Goal: Check status: Check status

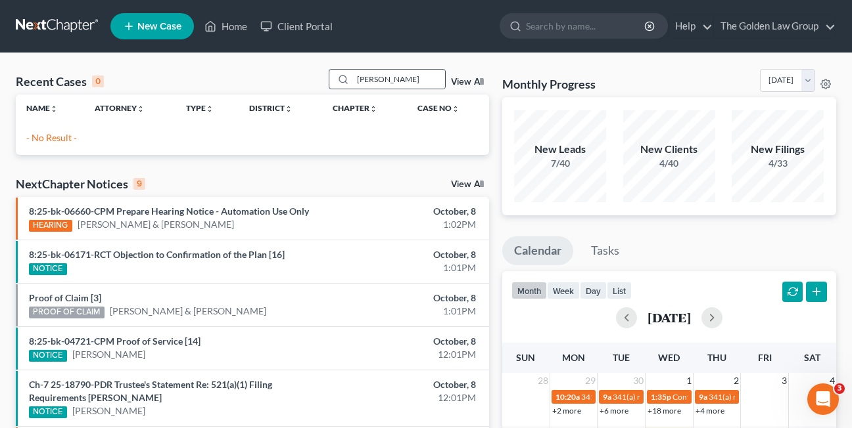
drag, startPoint x: 397, startPoint y: 78, endPoint x: 352, endPoint y: 78, distance: 45.3
click at [352, 78] on div "[PERSON_NAME]" at bounding box center [387, 79] width 117 height 20
type input "[PERSON_NAME]"
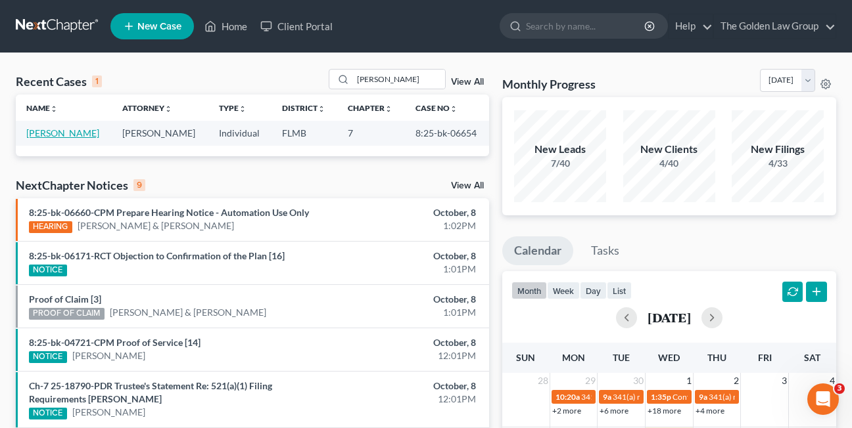
click at [75, 133] on link "[PERSON_NAME]" at bounding box center [62, 132] width 73 height 11
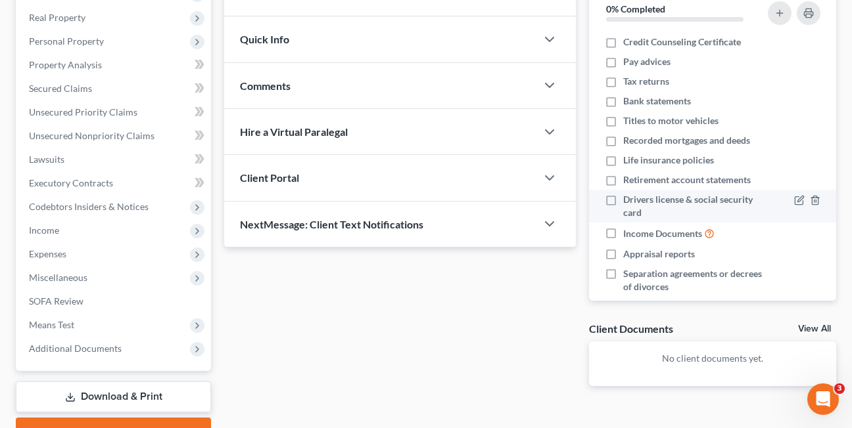
scroll to position [204, 0]
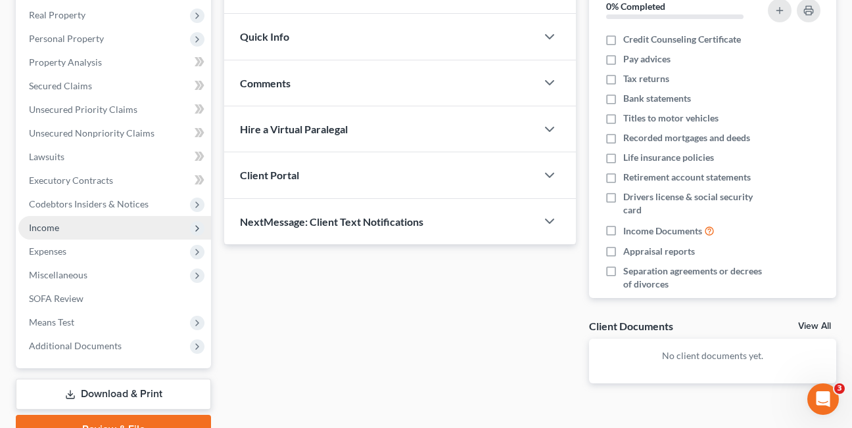
click at [38, 225] on span "Income" at bounding box center [44, 227] width 30 height 11
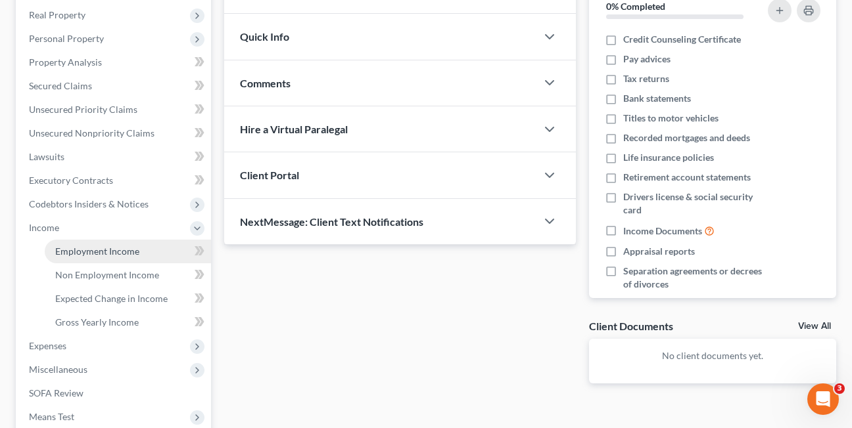
click at [81, 254] on span "Employment Income" at bounding box center [97, 251] width 84 height 11
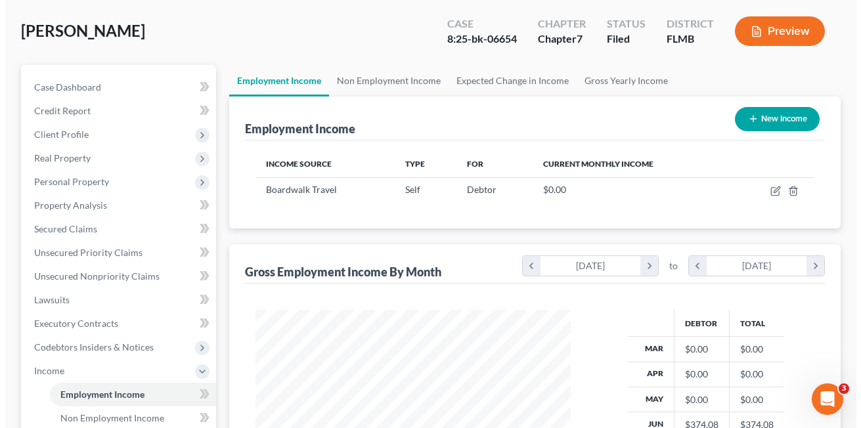
scroll to position [70, 0]
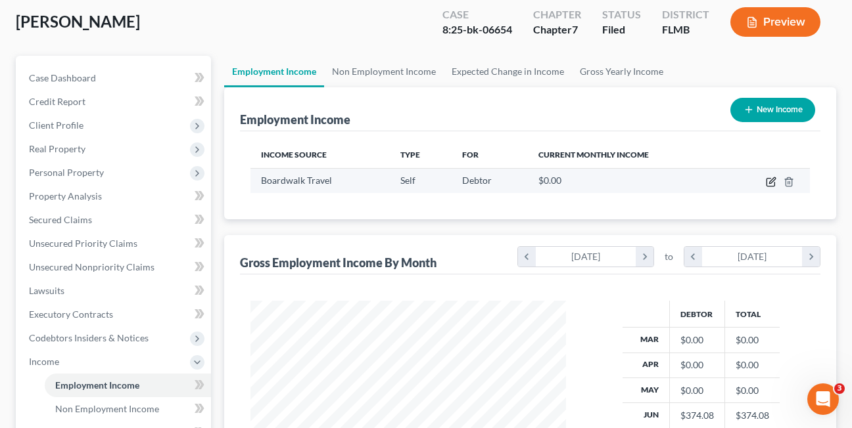
click at [769, 185] on icon "button" at bounding box center [770, 182] width 11 height 11
select select "1"
select select "46"
select select "0"
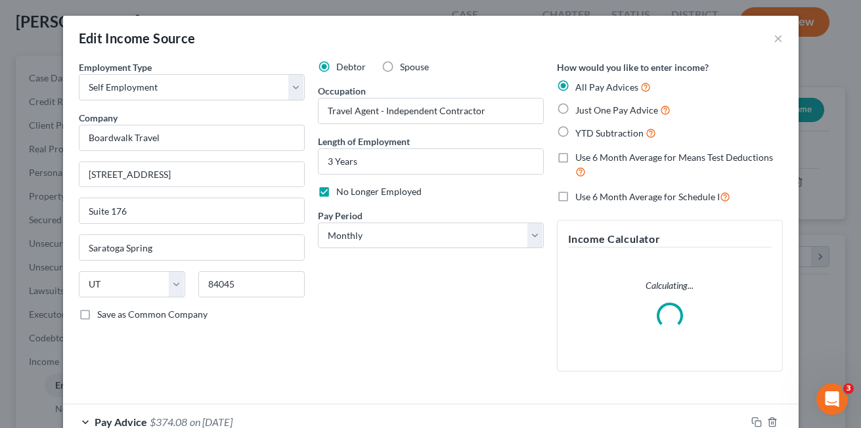
scroll to position [84, 0]
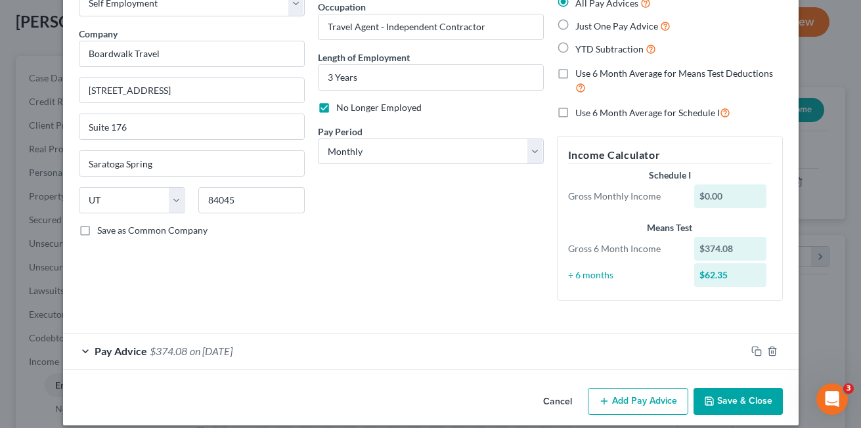
click at [78, 350] on div "Pay Advice $374.08 on [DATE]" at bounding box center [404, 351] width 683 height 35
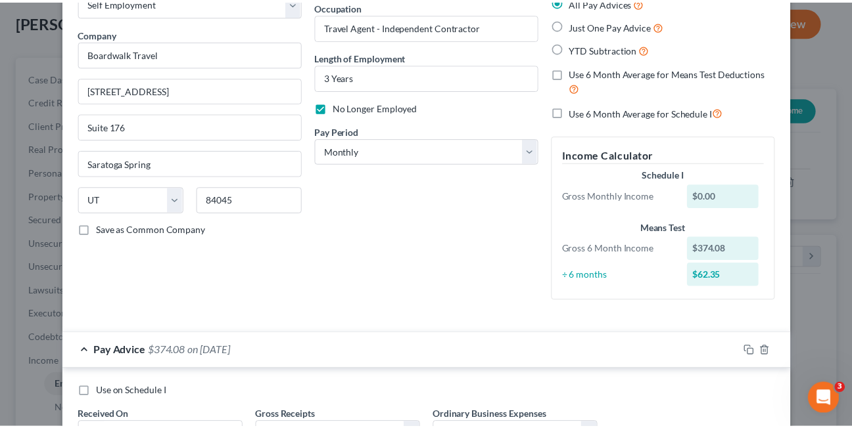
scroll to position [0, 0]
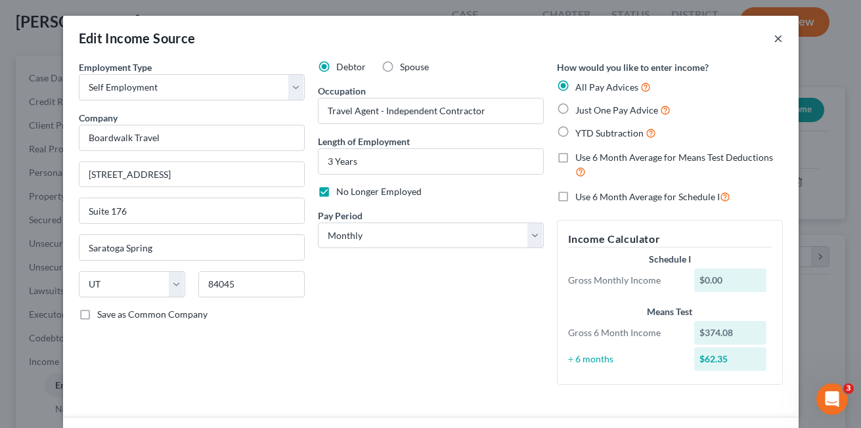
click at [774, 39] on button "×" at bounding box center [778, 38] width 9 height 16
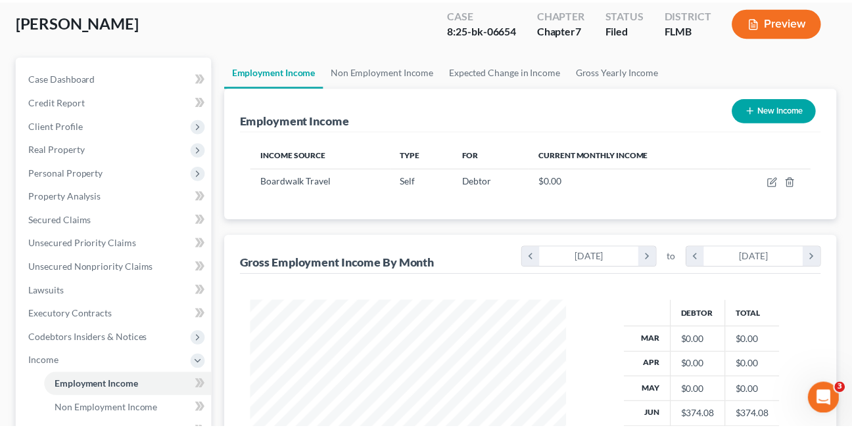
scroll to position [656819, 656713]
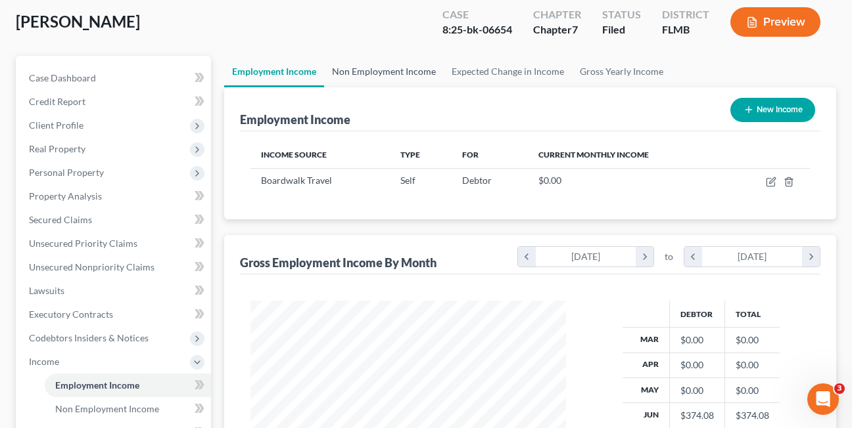
click at [366, 72] on link "Non Employment Income" at bounding box center [384, 72] width 120 height 32
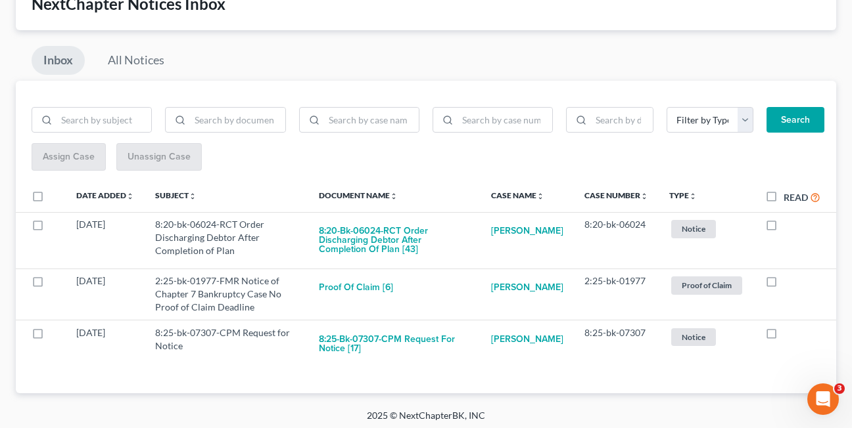
scroll to position [91, 0]
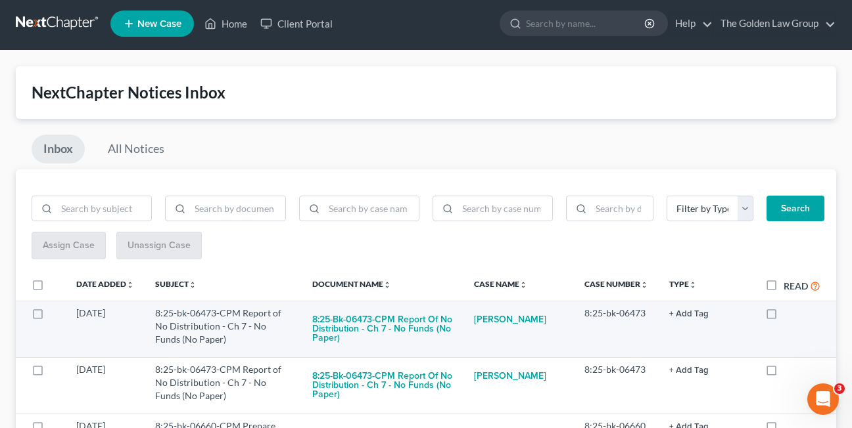
click at [783, 317] on label at bounding box center [783, 317] width 0 height 0
click at [788, 315] on input "checkbox" at bounding box center [792, 311] width 9 height 9
checkbox input "true"
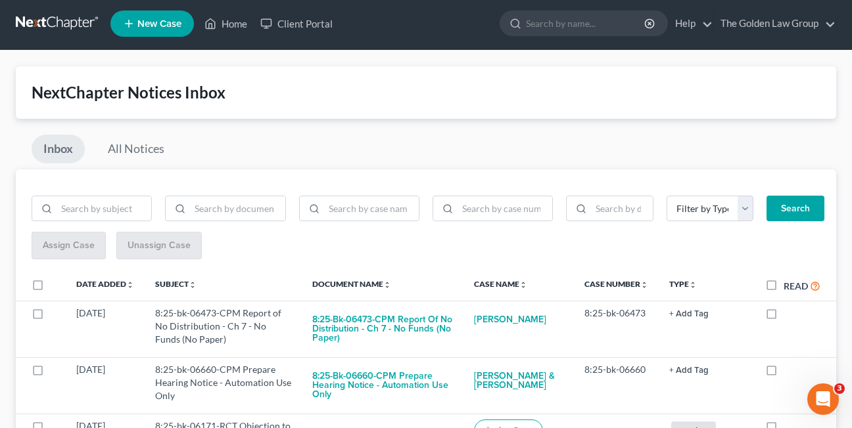
click at [783, 317] on label at bounding box center [783, 317] width 0 height 0
click at [788, 315] on input "checkbox" at bounding box center [792, 311] width 9 height 9
checkbox input "true"
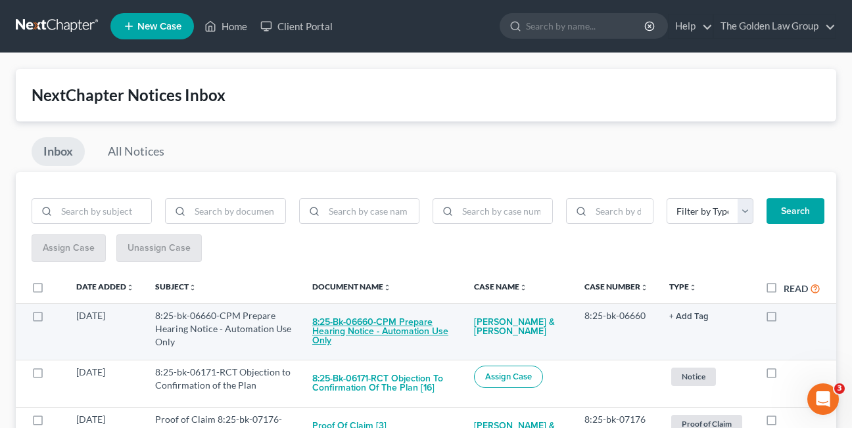
click at [359, 325] on button "8:25-bk-06660-CPM Prepare Hearing Notice - Automation Use Only" at bounding box center [382, 331] width 141 height 45
checkbox input "true"
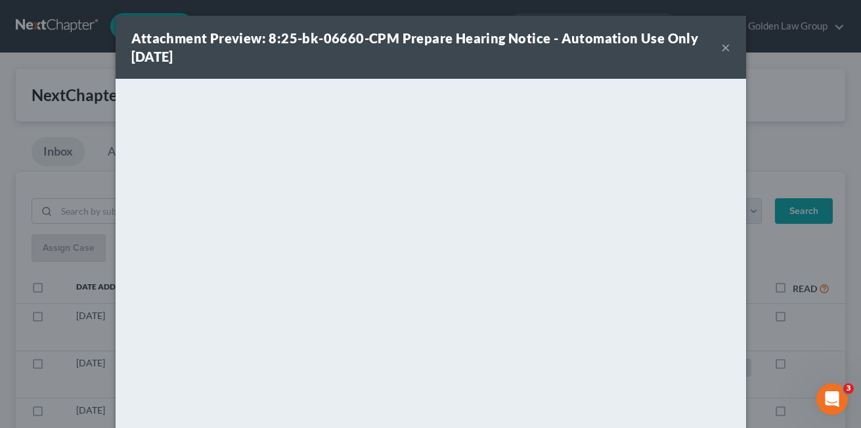
click at [721, 51] on button "×" at bounding box center [725, 47] width 9 height 16
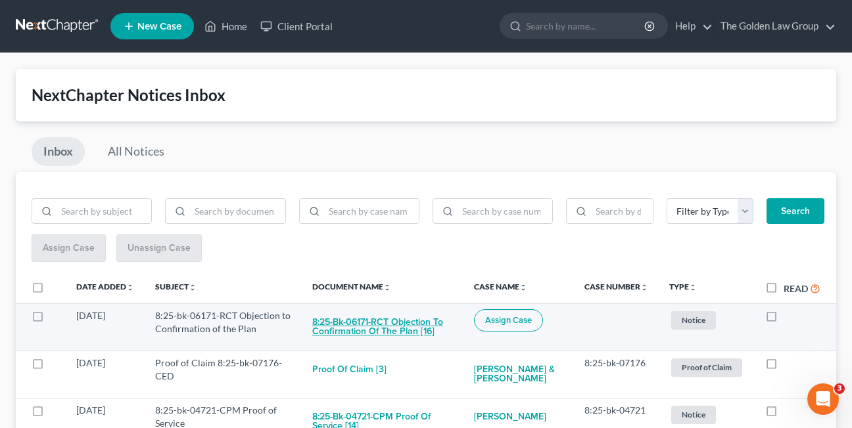
click at [363, 330] on button "8:25-bk-06171-RCT Objection to Confirmation of the Plan [16]" at bounding box center [382, 326] width 141 height 35
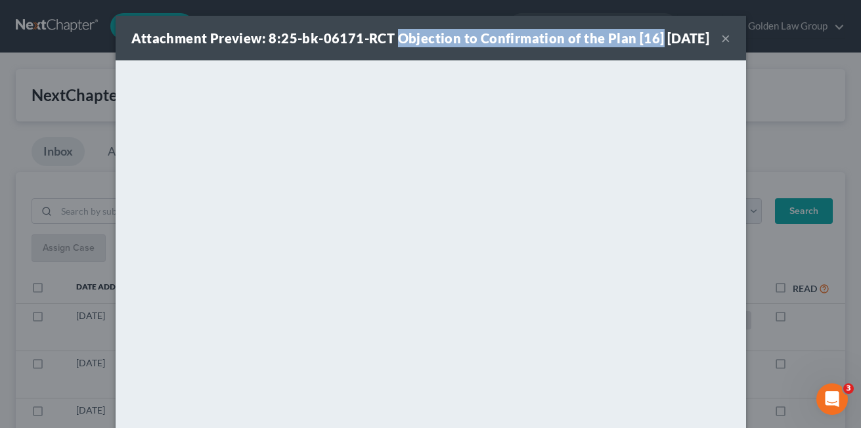
drag, startPoint x: 391, startPoint y: 36, endPoint x: 651, endPoint y: 38, distance: 260.2
click at [651, 38] on div "Attachment Preview: 8:25-bk-06171-RCT Objection to Confirmation of the Plan [16…" at bounding box center [420, 38] width 579 height 18
copy strong "Objection to Confirmation of the Plan [16]"
click at [319, 47] on div "Attachment Preview: 8:25-bk-06171-RCT Objection to Confirmation of the Plan [16…" at bounding box center [420, 38] width 579 height 18
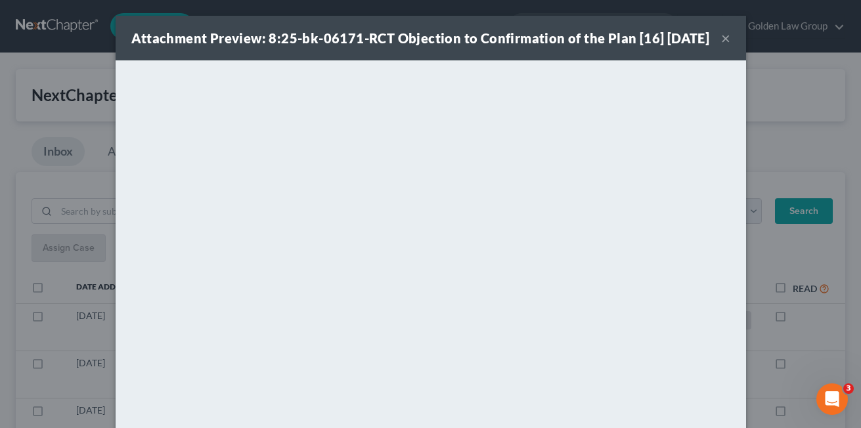
click at [721, 46] on button "×" at bounding box center [725, 38] width 9 height 16
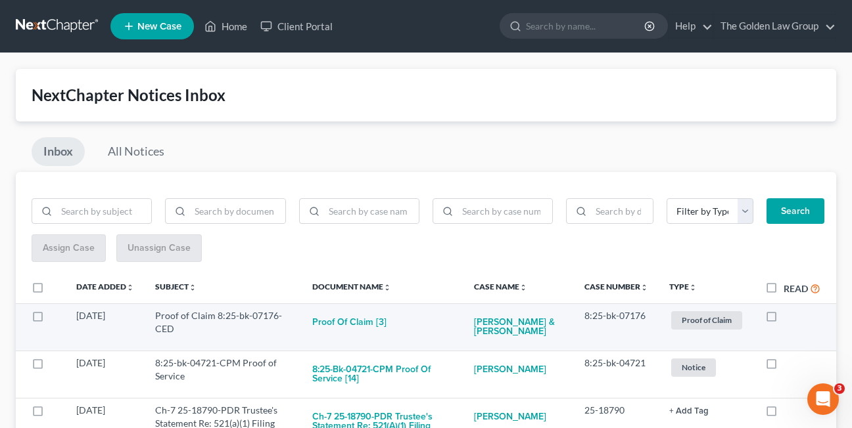
click at [783, 319] on label at bounding box center [783, 319] width 0 height 0
click at [788, 318] on input "checkbox" at bounding box center [792, 313] width 9 height 9
checkbox input "true"
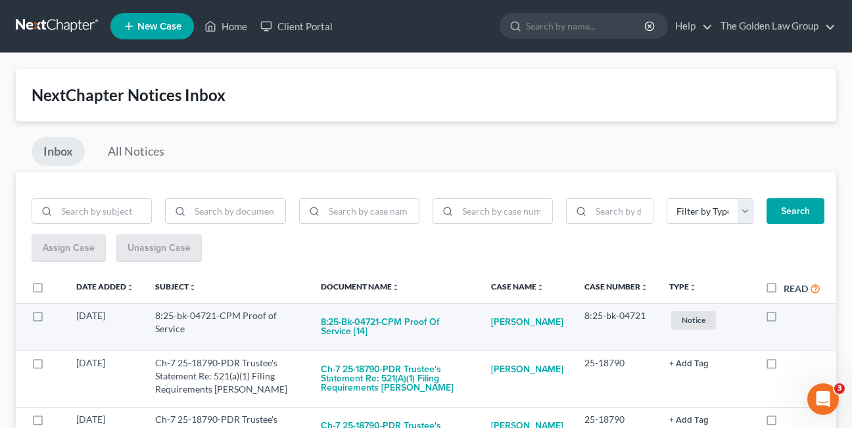
click at [783, 319] on label at bounding box center [783, 319] width 0 height 0
click at [788, 318] on input "checkbox" at bounding box center [792, 313] width 9 height 9
checkbox input "true"
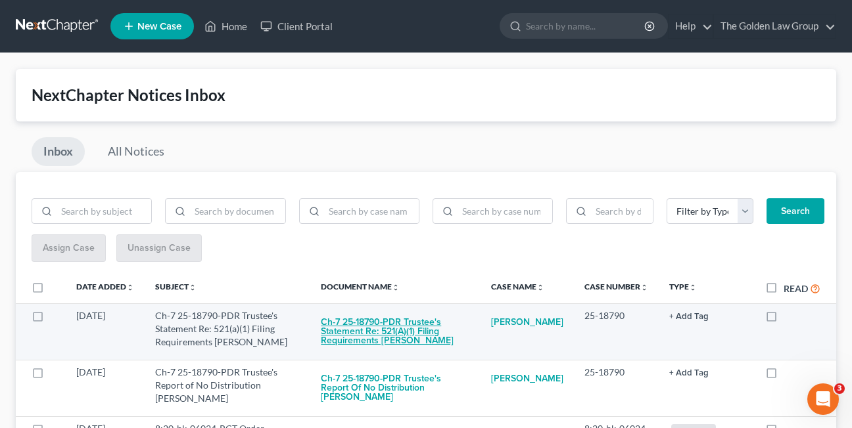
click at [356, 329] on button "Ch-7 25-18790-PDR Trustee's Statement Re: 521(a)(1) Filing Requirements [PERSON…" at bounding box center [395, 331] width 149 height 45
checkbox input "true"
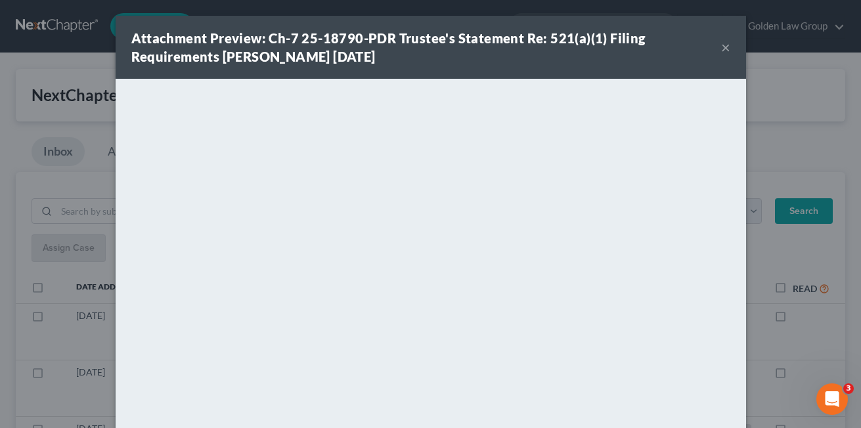
click at [721, 47] on button "×" at bounding box center [725, 47] width 9 height 16
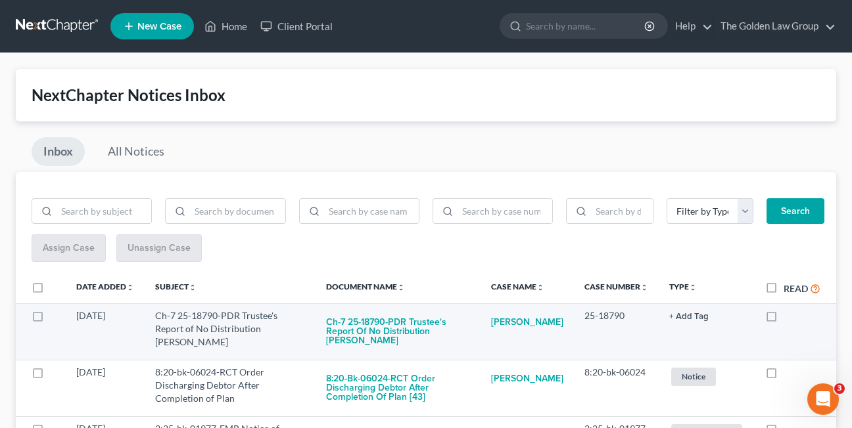
click at [783, 319] on label at bounding box center [783, 319] width 0 height 0
click at [788, 318] on input "checkbox" at bounding box center [792, 313] width 9 height 9
checkbox input "true"
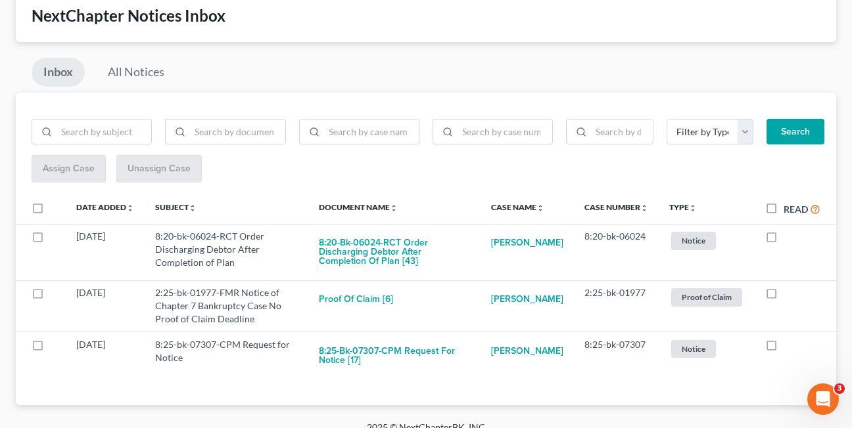
scroll to position [85, 0]
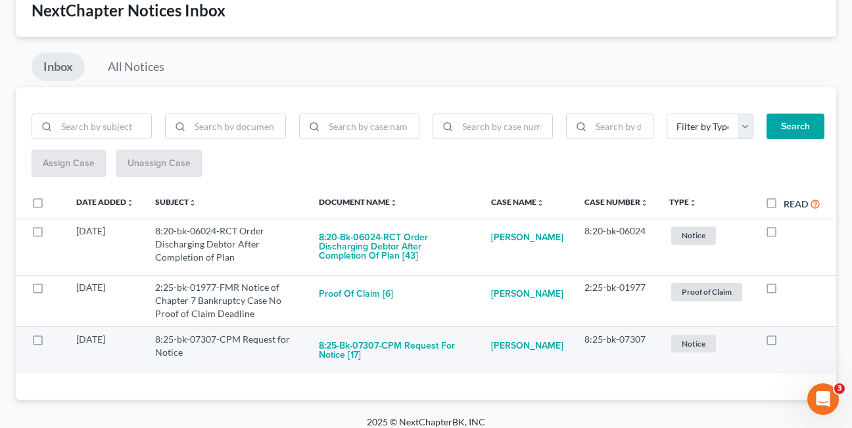
click at [783, 343] on label at bounding box center [783, 343] width 0 height 0
click at [788, 342] on input "checkbox" at bounding box center [792, 337] width 9 height 9
checkbox input "true"
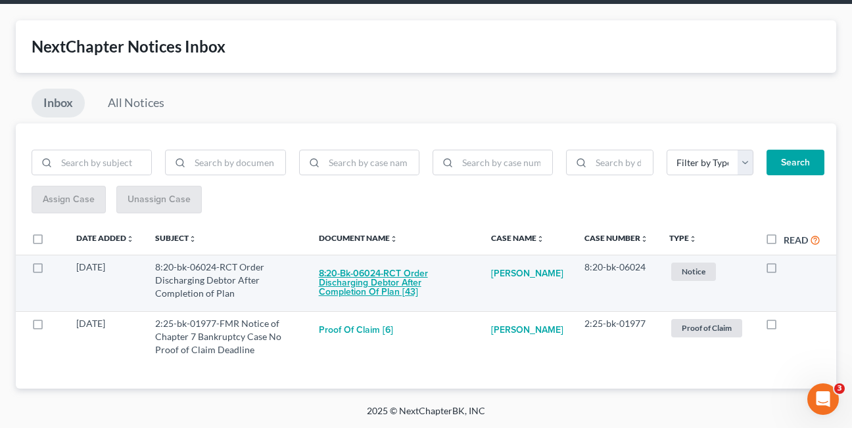
click at [374, 286] on button "8:20-bk-06024-RCT Order Discharging Debtor After Completion of Plan [43]" at bounding box center [394, 283] width 151 height 45
checkbox input "true"
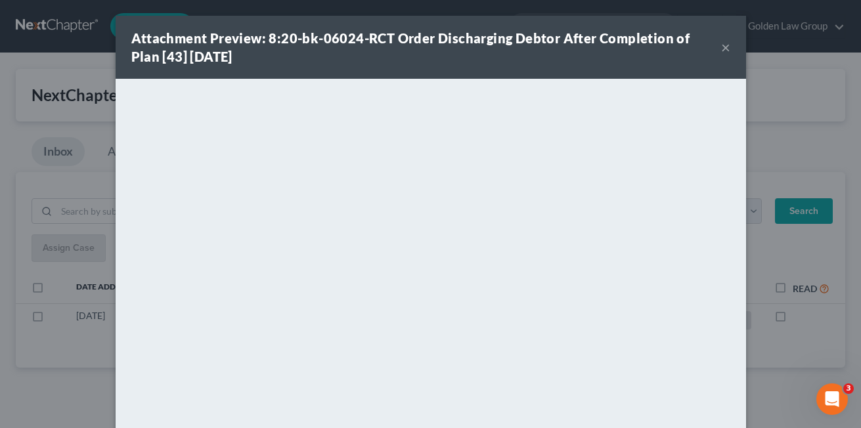
scroll to position [0, 0]
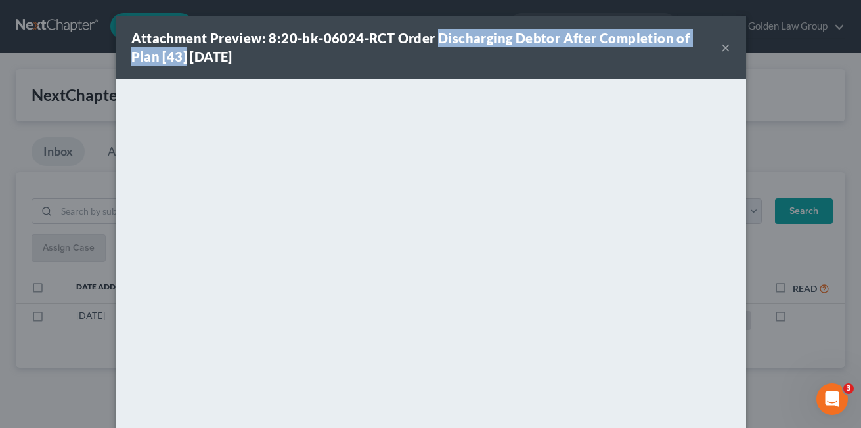
drag, startPoint x: 431, startPoint y: 42, endPoint x: 148, endPoint y: 60, distance: 283.1
click at [148, 60] on strong "Attachment Preview: 8:20-bk-06024-RCT Order Discharging Debtor After Completion…" at bounding box center [410, 47] width 559 height 34
copy strong "Discharging Debtor After Completion of Plan [43]"
click at [721, 52] on button "×" at bounding box center [725, 47] width 9 height 16
